Goal: Transaction & Acquisition: Purchase product/service

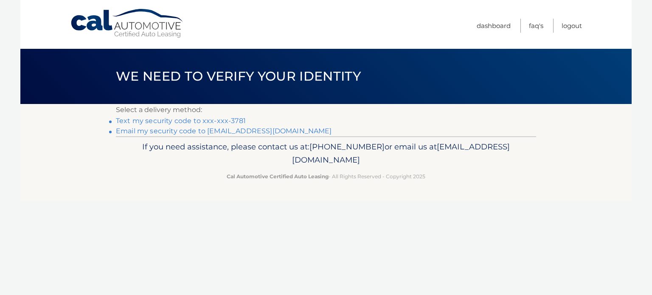
click at [227, 123] on link "Text my security code to xxx-xxx-3781" at bounding box center [181, 121] width 130 height 8
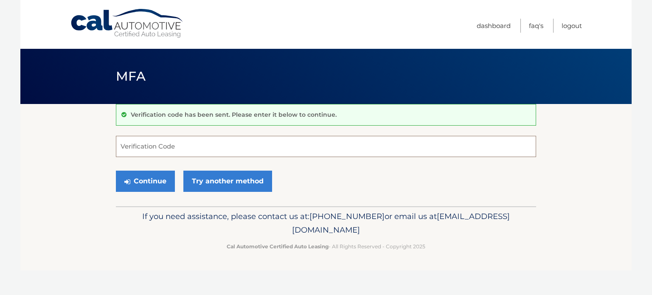
click at [151, 148] on input "Verification Code" at bounding box center [326, 146] width 420 height 21
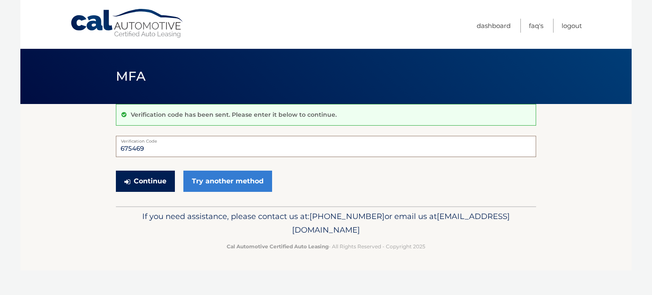
type input "675469"
click at [154, 177] on button "Continue" at bounding box center [145, 181] width 59 height 21
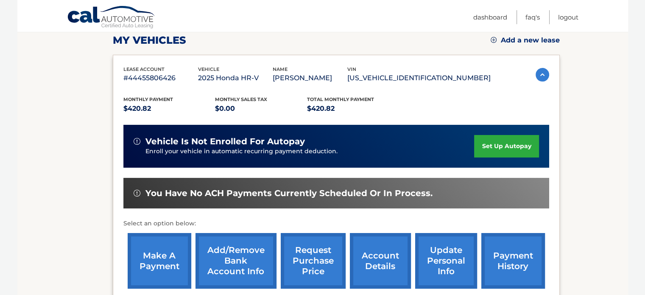
scroll to position [132, 0]
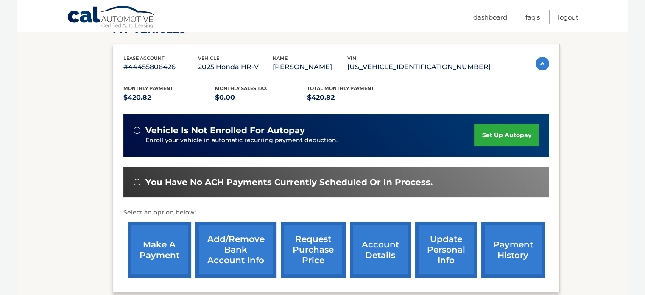
click at [168, 245] on link "make a payment" at bounding box center [160, 250] width 64 height 56
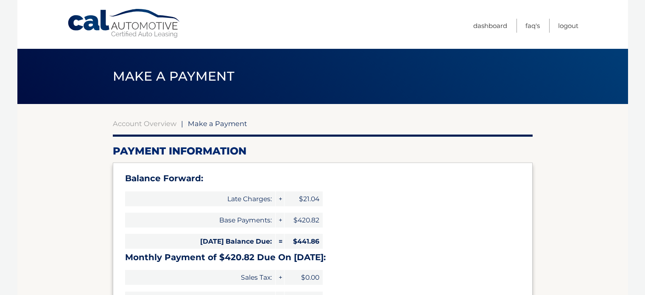
select select "YzY1OGMwMzItOTdiMC00YzUyLTgxMDItOTdjZGRkNzJiOWMy"
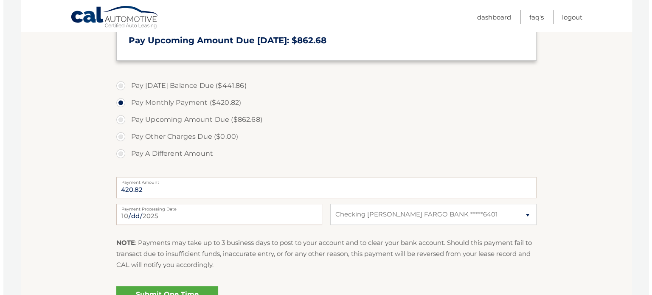
scroll to position [275, 0]
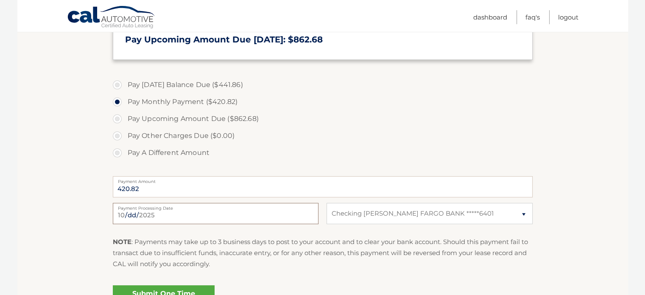
click at [183, 211] on input "2025-10-06" at bounding box center [216, 213] width 206 height 21
type input "2025-10-10"
click at [146, 290] on link "Submit One Time Payment" at bounding box center [164, 298] width 102 height 27
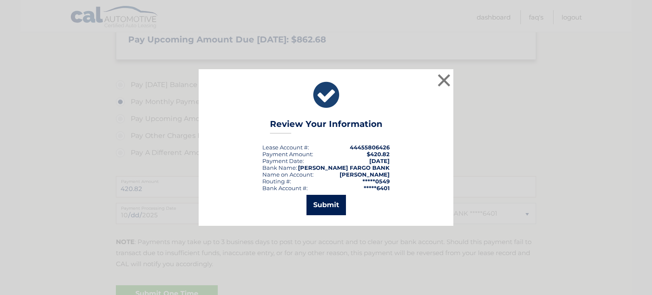
click at [322, 198] on button "Submit" at bounding box center [325, 205] width 39 height 20
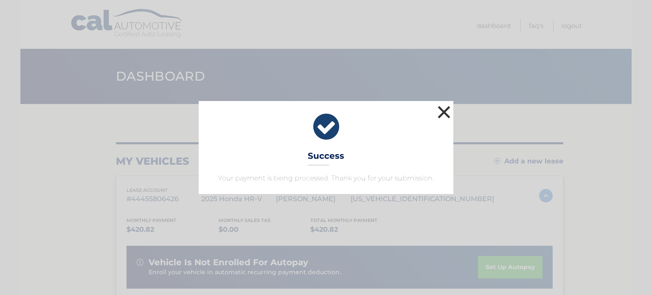
click at [446, 113] on button "×" at bounding box center [443, 112] width 17 height 17
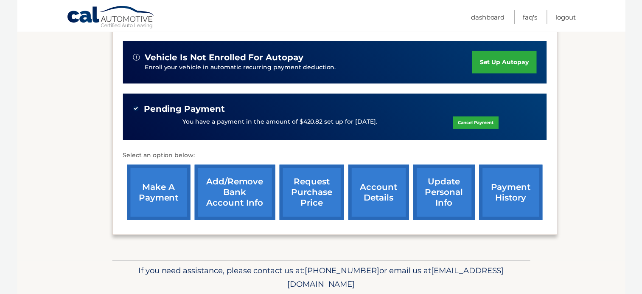
scroll to position [206, 0]
